Goal: Navigation & Orientation: Find specific page/section

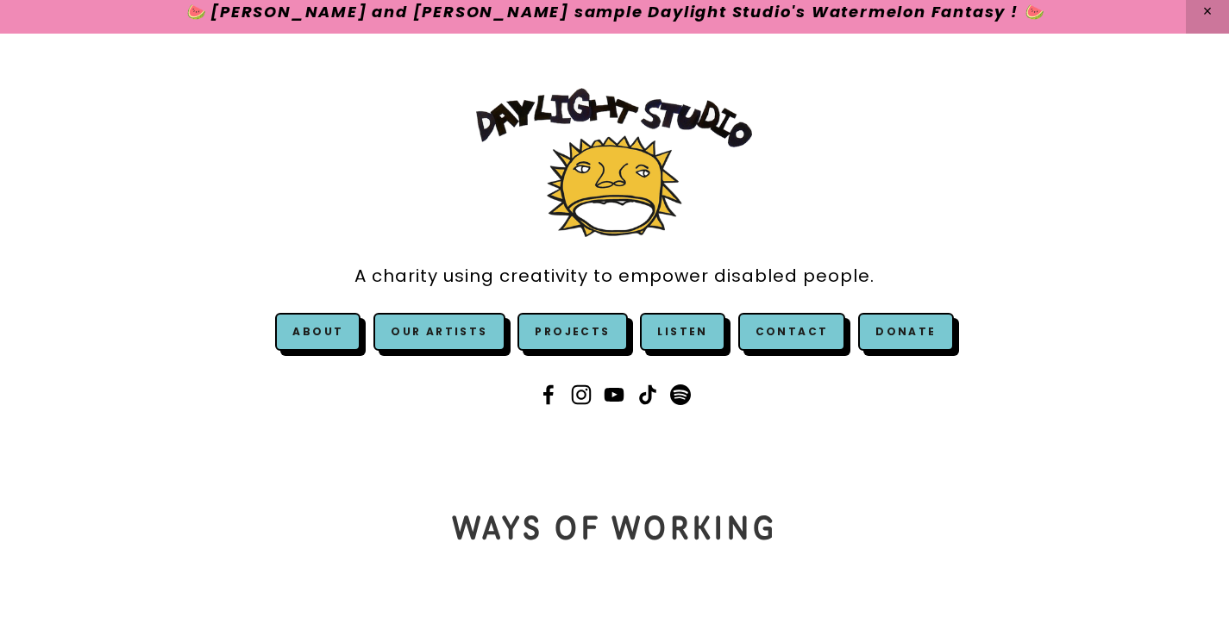
scroll to position [13, 0]
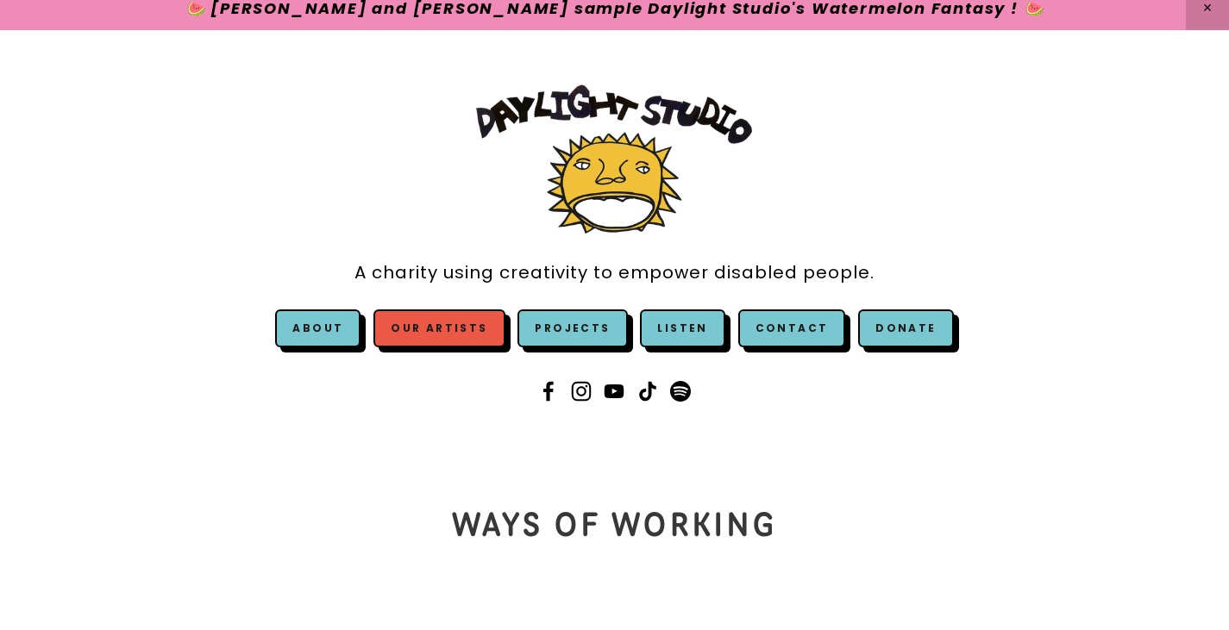
click at [469, 334] on link "Our Artists" at bounding box center [438, 329] width 131 height 38
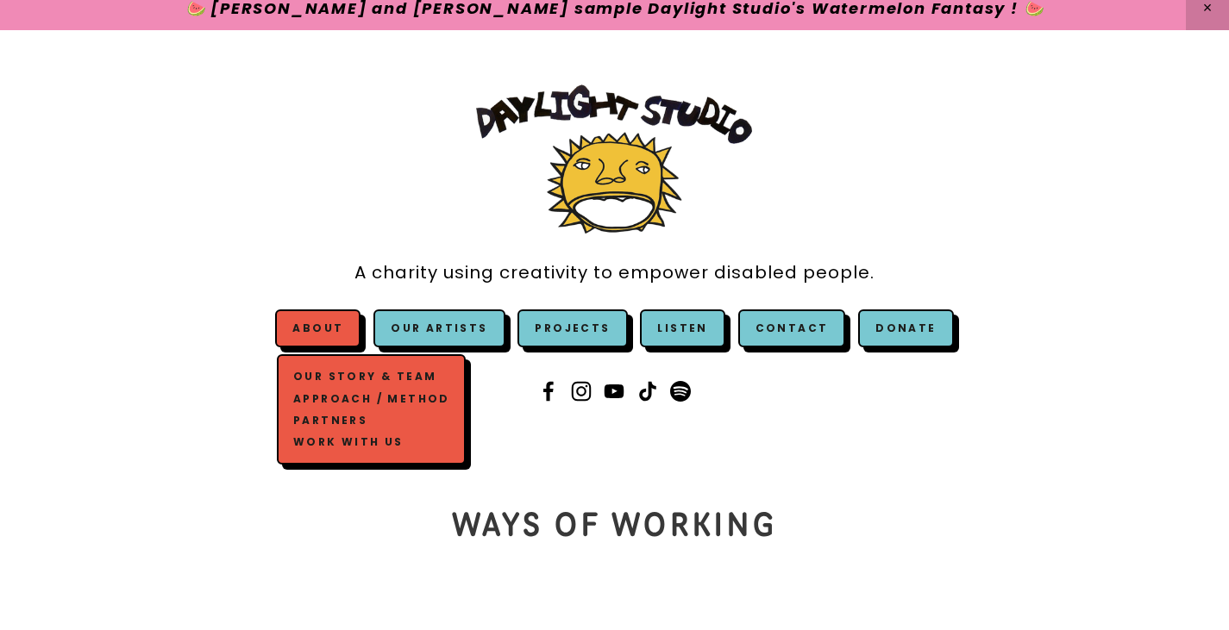
click at [323, 331] on link "About" at bounding box center [317, 328] width 51 height 15
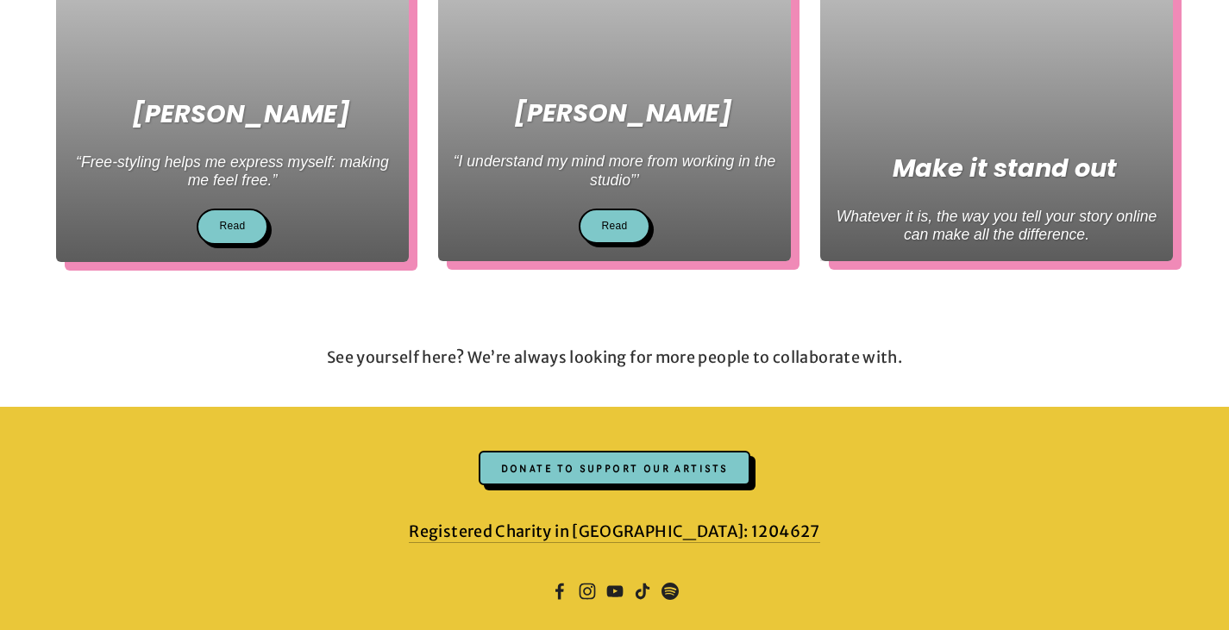
scroll to position [1156, 0]
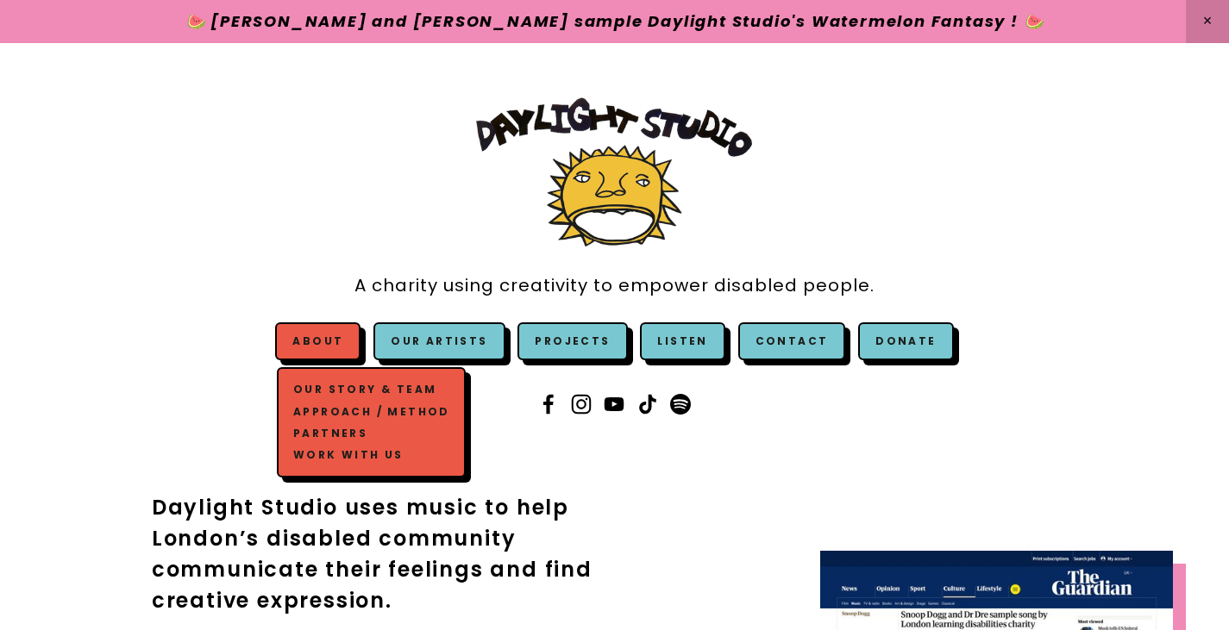
click at [388, 445] on link "Work with us" at bounding box center [371, 455] width 165 height 22
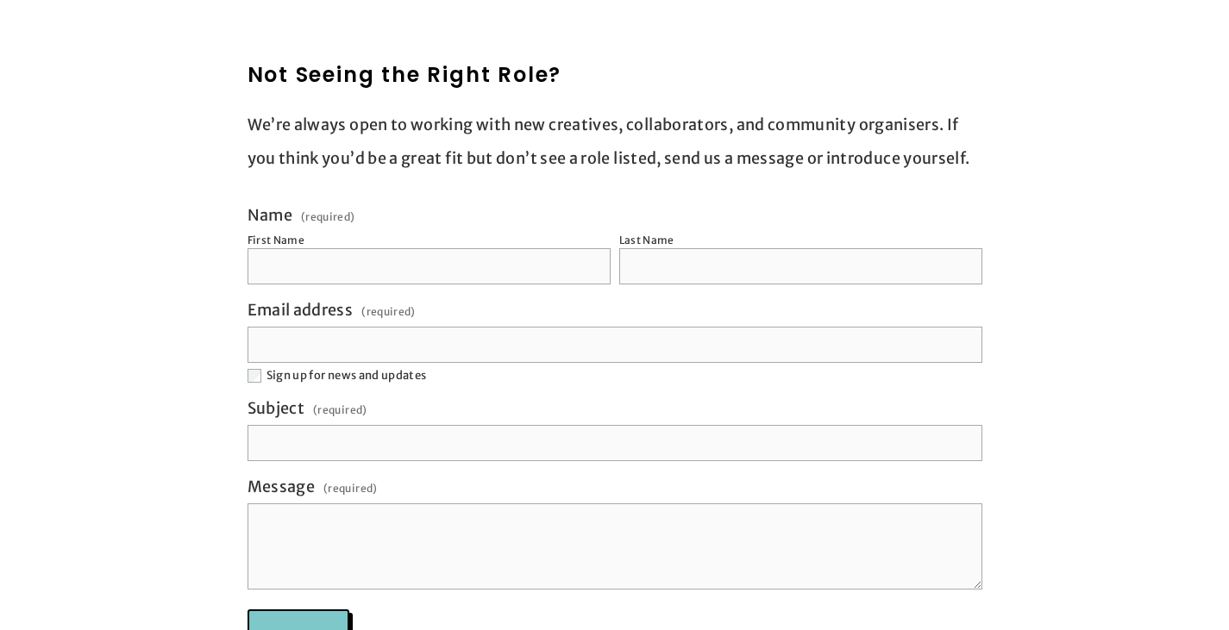
scroll to position [1630, 0]
